Goal: Task Accomplishment & Management: Complete application form

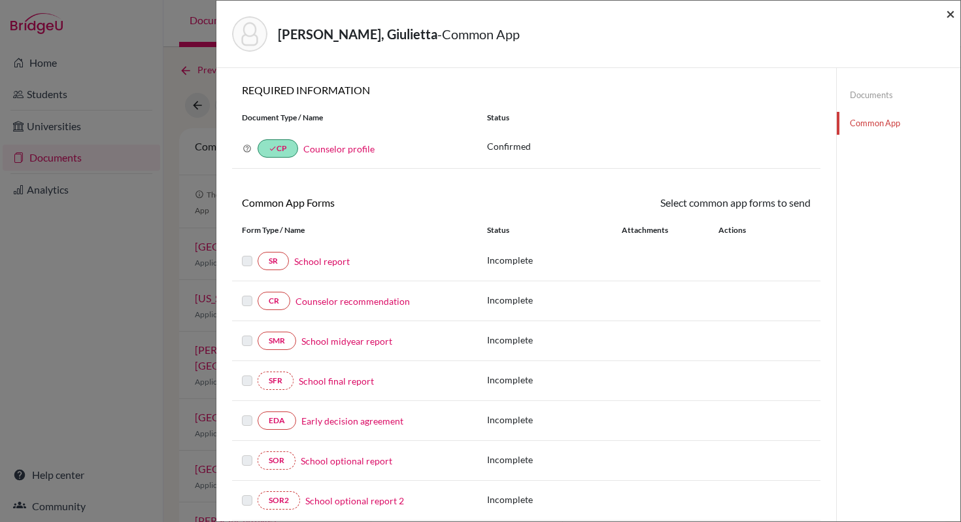
click at [952, 14] on span "×" at bounding box center [950, 13] width 9 height 19
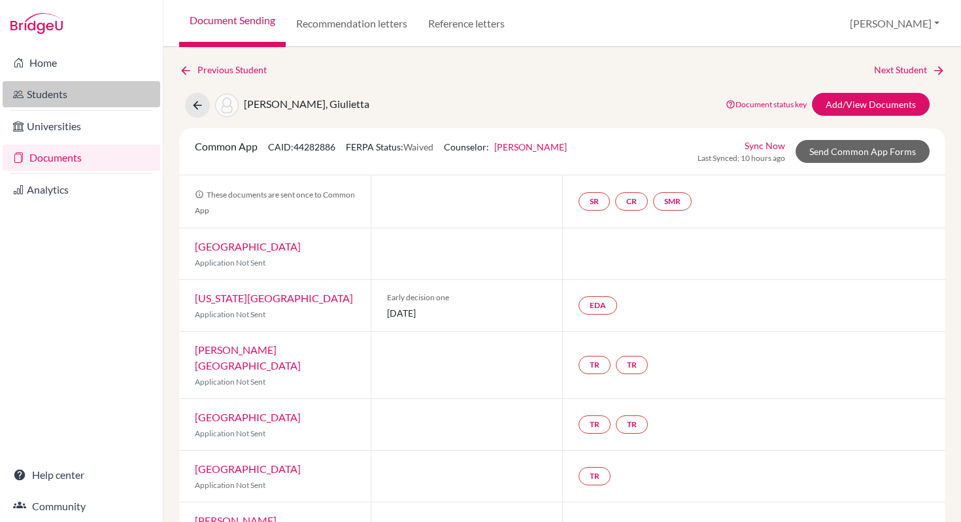
click at [46, 95] on link "Students" at bounding box center [82, 94] width 158 height 26
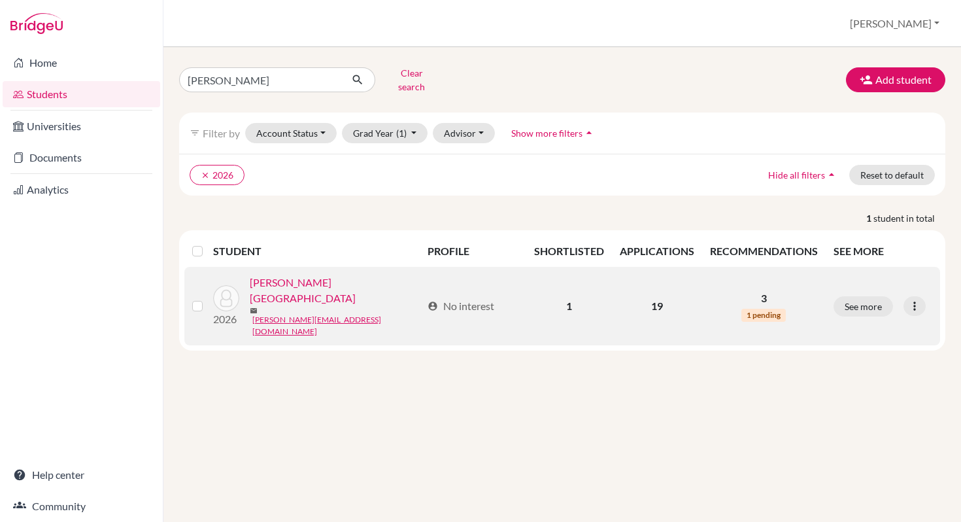
click at [271, 278] on link "Murphy, Kylah" at bounding box center [336, 290] width 172 height 31
click at [271, 278] on link "[PERSON_NAME][GEOGRAPHIC_DATA]" at bounding box center [336, 290] width 172 height 31
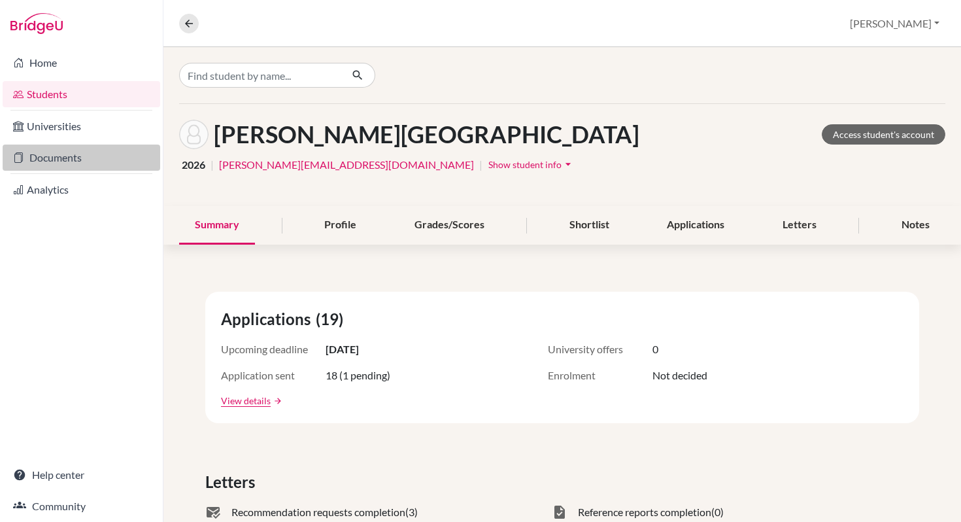
click at [41, 156] on link "Documents" at bounding box center [82, 157] width 158 height 26
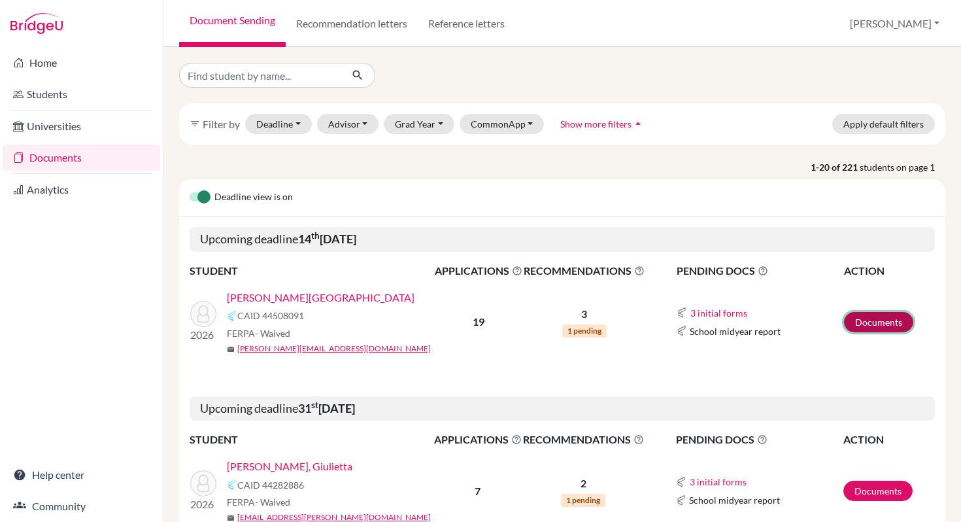
click at [869, 324] on link "Documents" at bounding box center [878, 322] width 69 height 20
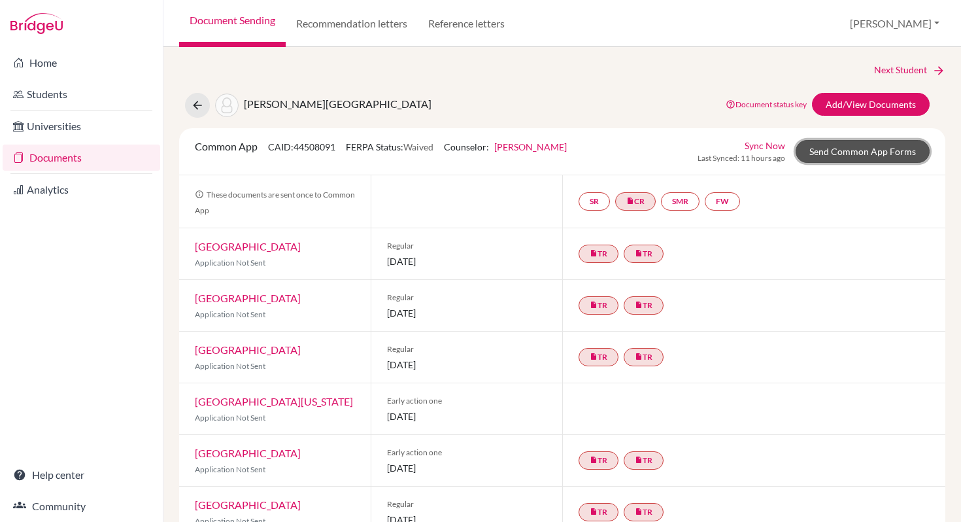
click at [855, 153] on link "Send Common App Forms" at bounding box center [862, 151] width 134 height 23
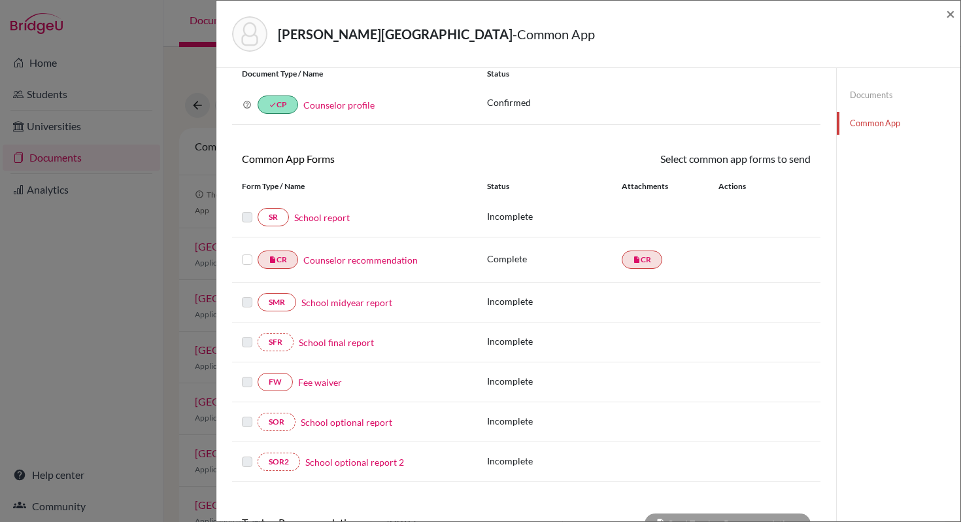
scroll to position [48, 0]
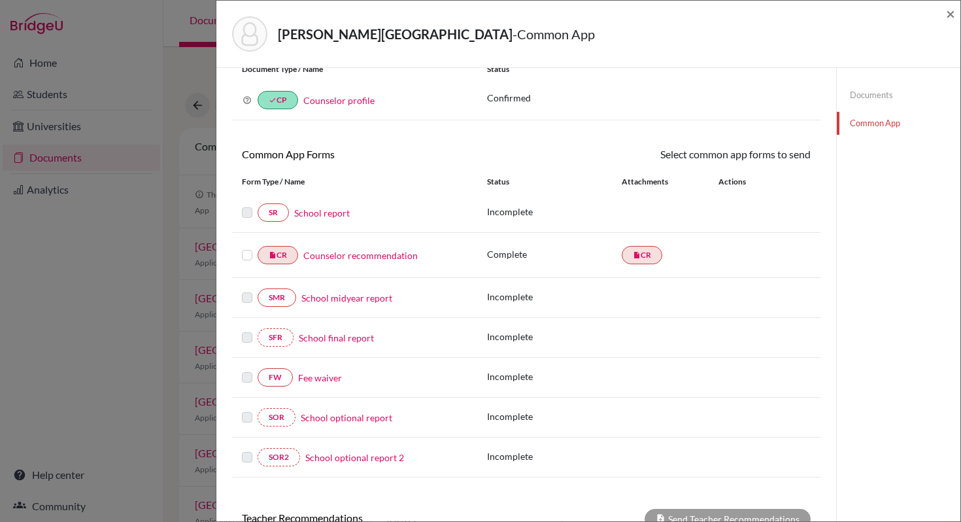
click at [322, 379] on link "Fee waiver" at bounding box center [320, 378] width 44 height 14
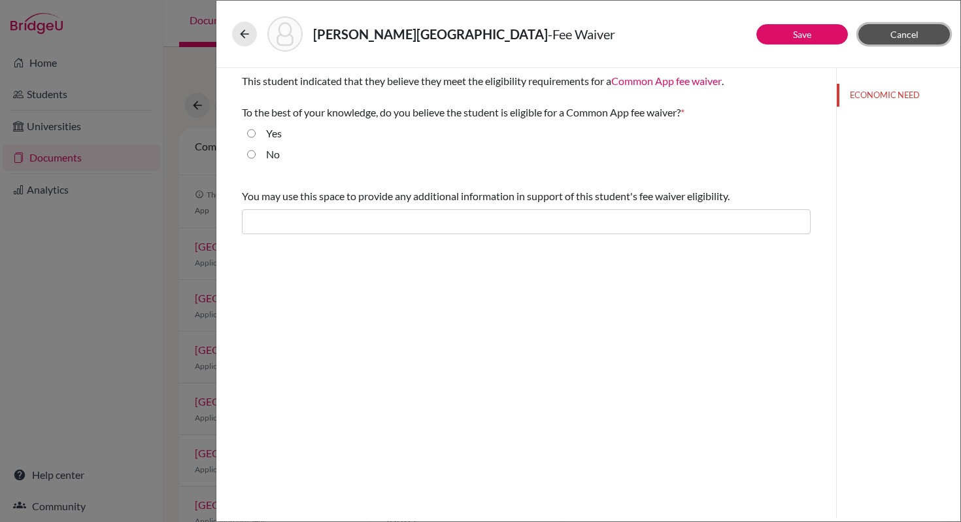
click at [916, 31] on span "Cancel" at bounding box center [904, 34] width 28 height 11
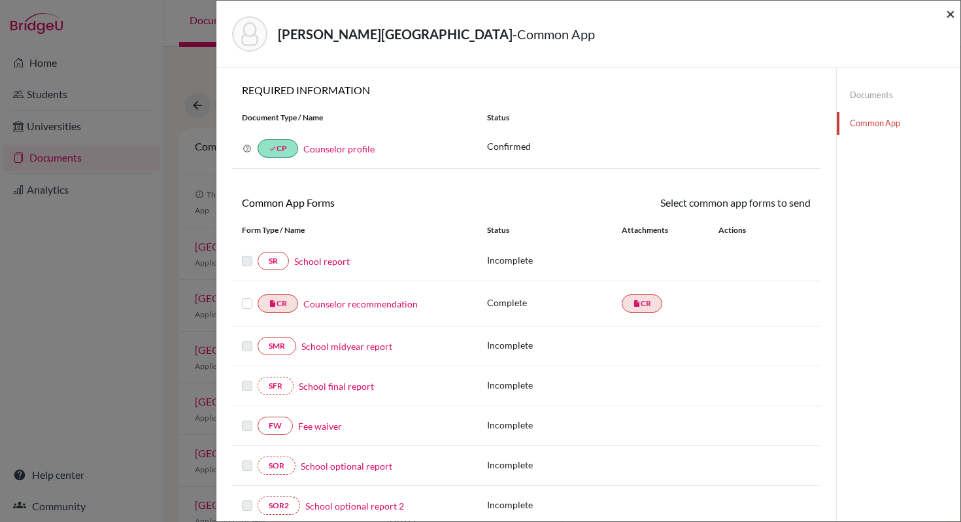
click at [950, 13] on span "×" at bounding box center [950, 13] width 9 height 19
